Goal: Download file/media

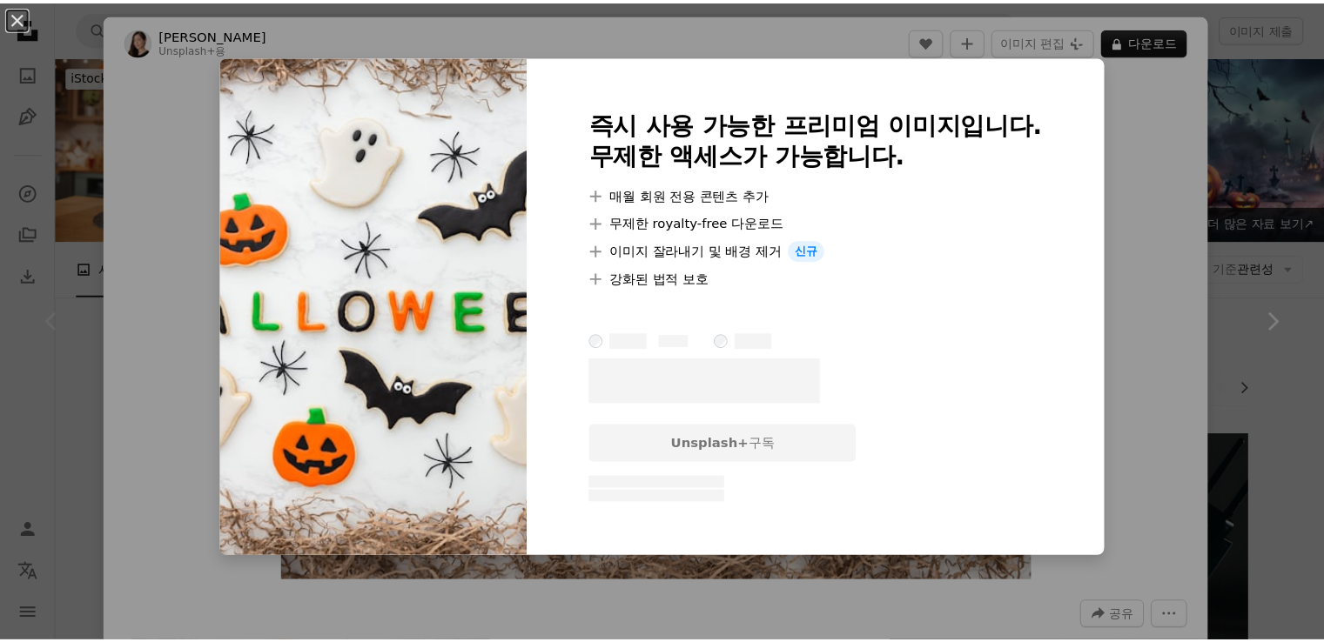
scroll to position [266, 0]
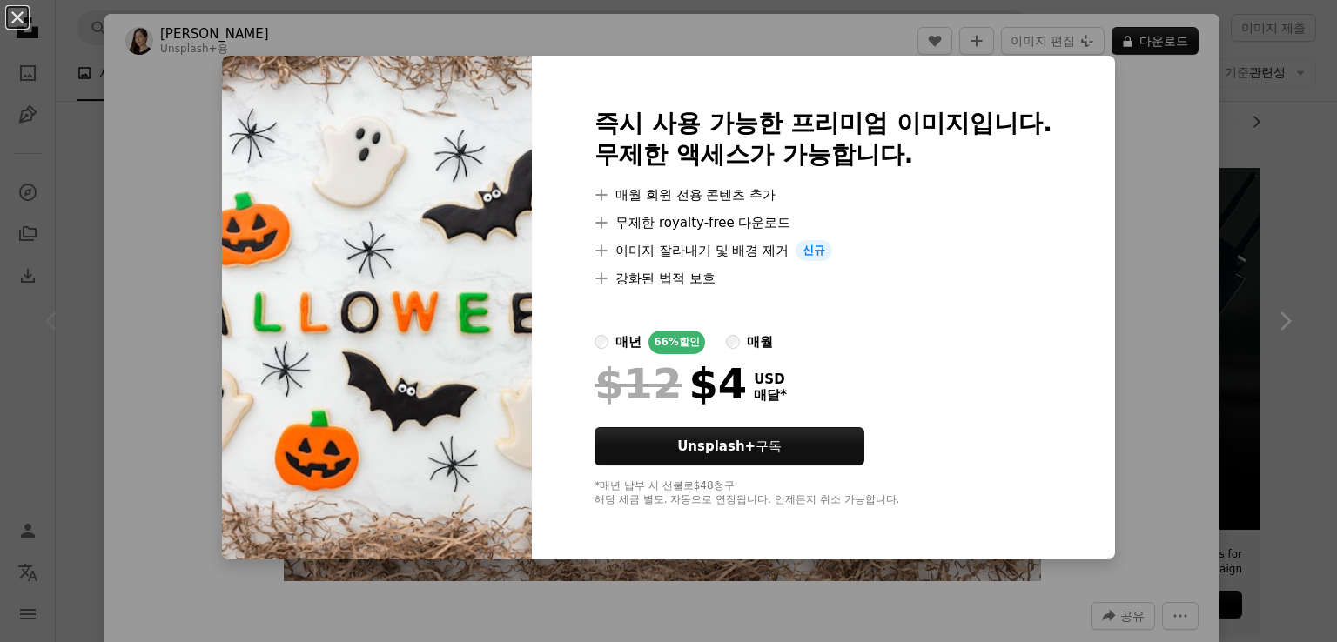
click at [1305, 125] on div "An X shape 즉시 사용 가능한 프리미엄 이미지입니다. 무제한 액세스가 가능합니다. A plus sign 매월 회원 전용 콘텐츠 추가 A…" at bounding box center [668, 321] width 1337 height 642
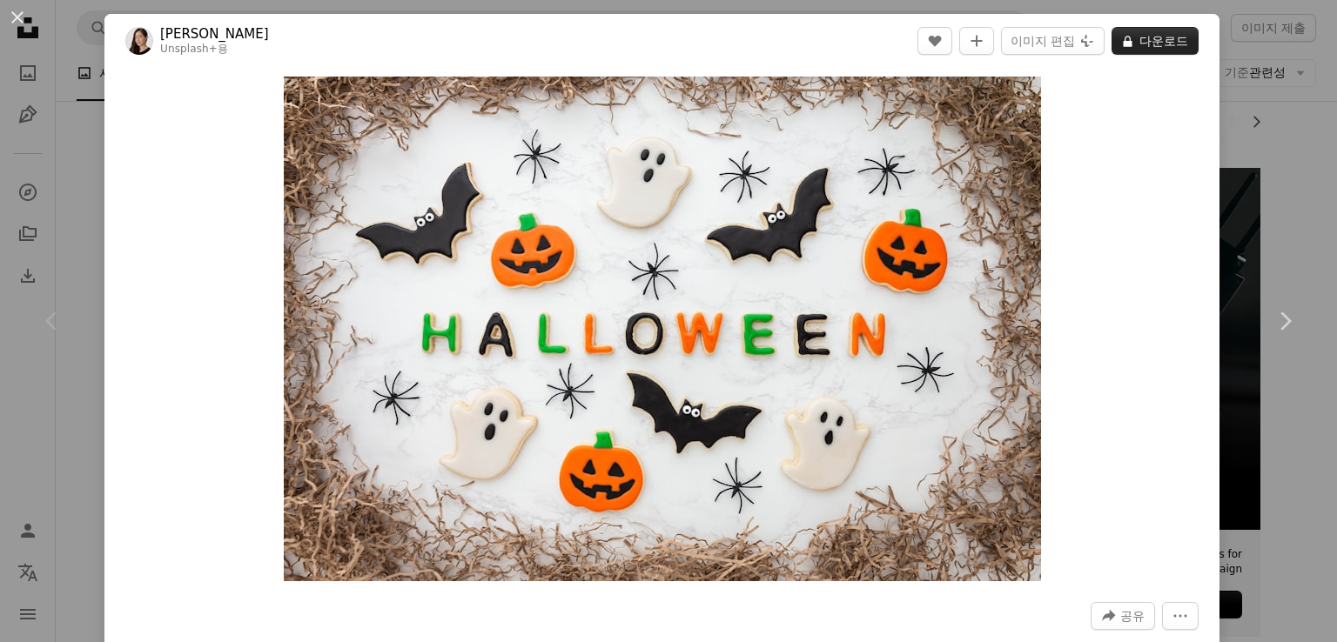
click at [1156, 36] on button "A lock 다운로드" at bounding box center [1154, 41] width 87 height 28
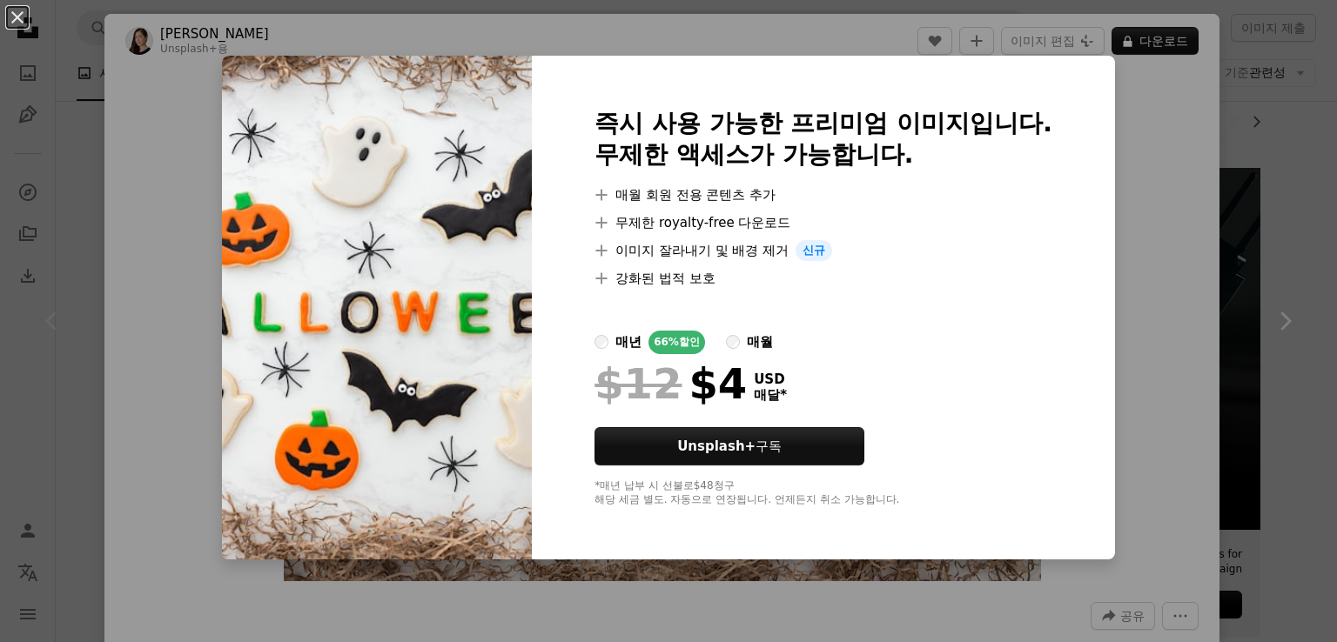
click at [1275, 147] on div "An X shape 즉시 사용 가능한 프리미엄 이미지입니다. 무제한 액세스가 가능합니다. A plus sign 매월 회원 전용 콘텐츠 추가 A…" at bounding box center [668, 321] width 1337 height 642
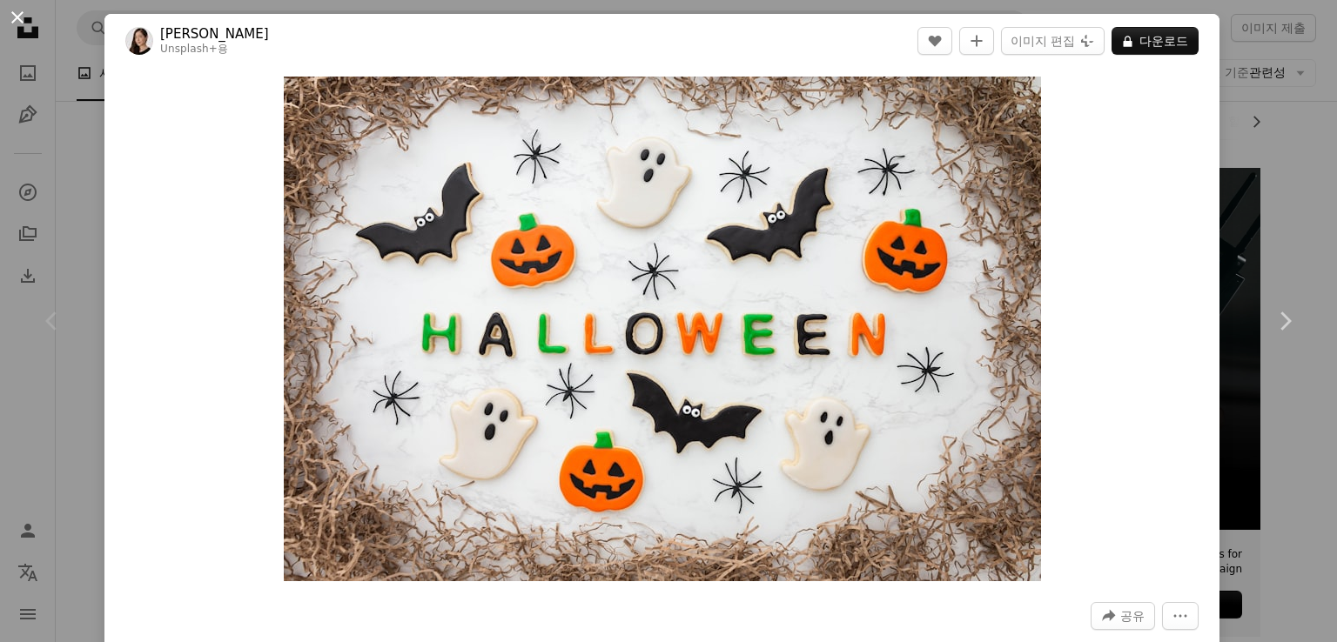
click at [15, 18] on button "An X shape" at bounding box center [17, 17] width 21 height 21
